Goal: Communication & Community: Participate in discussion

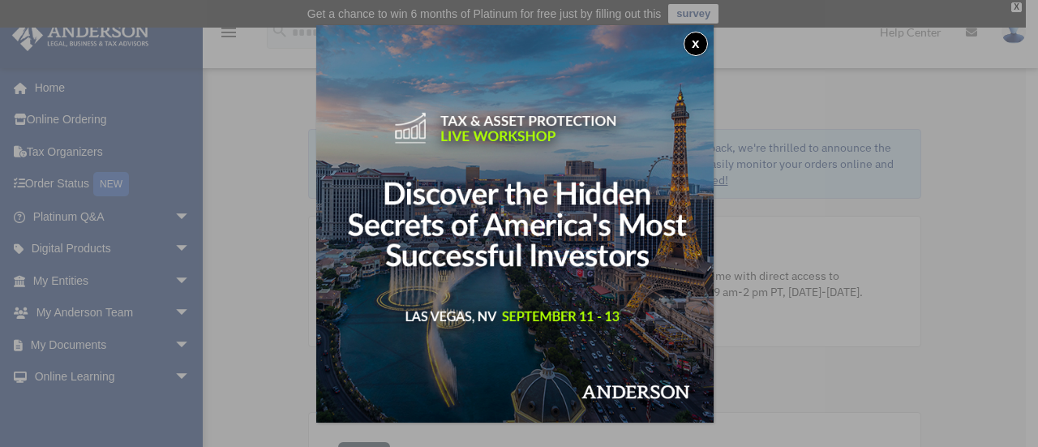
click at [694, 51] on button "x" at bounding box center [696, 44] width 24 height 24
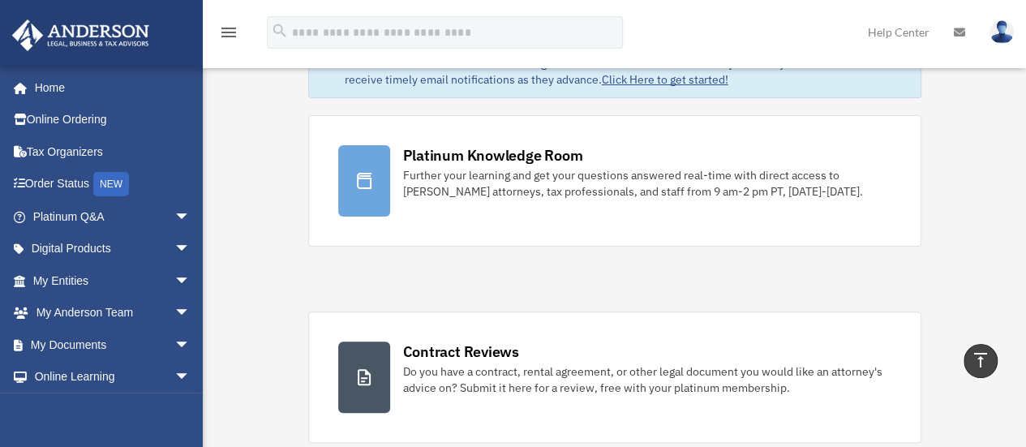
scroll to position [100, 0]
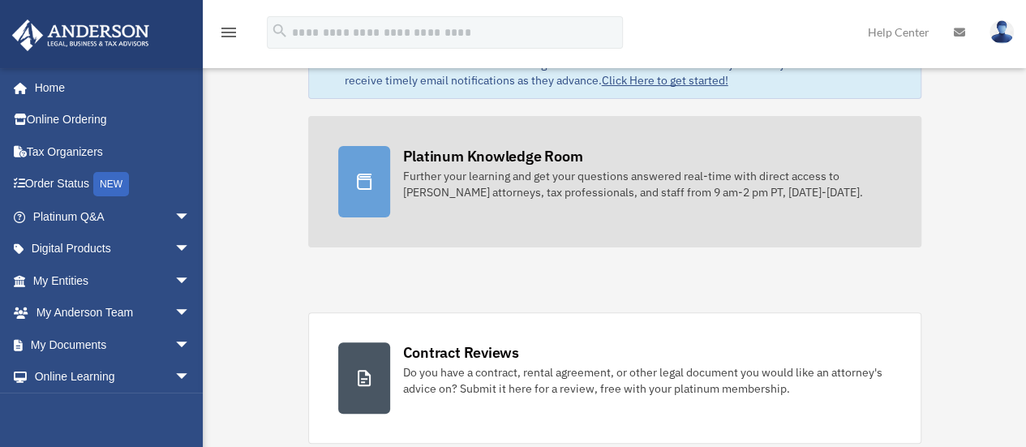
click at [483, 175] on div "Further your learning and get your questions answered real-time with direct acc…" at bounding box center [647, 184] width 488 height 32
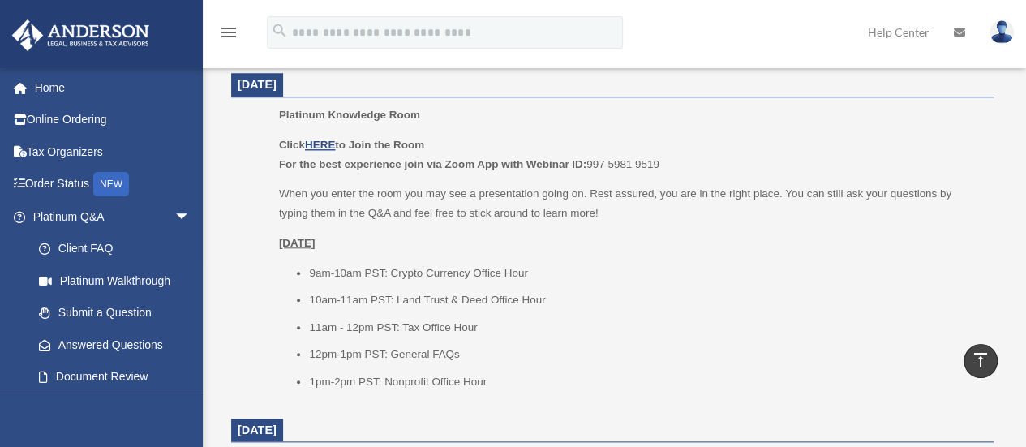
scroll to position [698, 0]
click at [316, 246] on u "[DATE]" at bounding box center [297, 244] width 37 height 12
click at [385, 255] on div "Click HERE to Join the Room For the best experience join via Zoom App with Webi…" at bounding box center [630, 264] width 703 height 256
click at [323, 146] on u "HERE" at bounding box center [320, 146] width 30 height 12
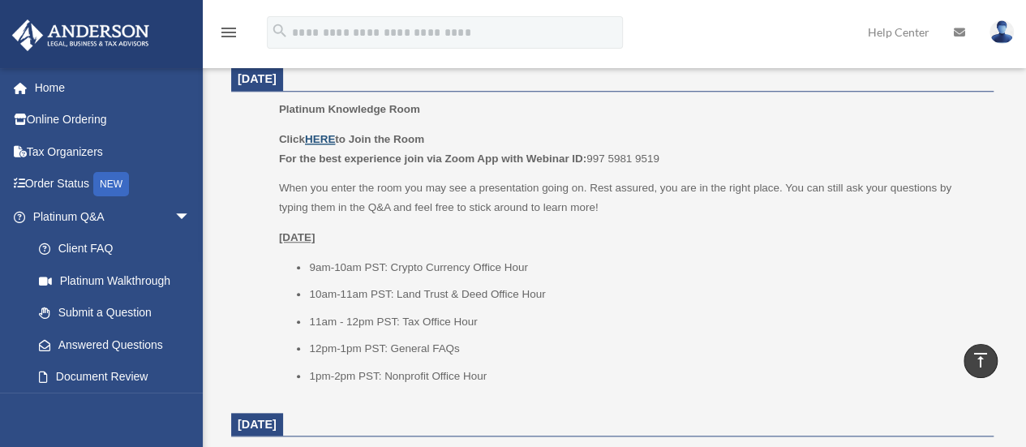
scroll to position [724, 0]
